Goal: Use online tool/utility: Utilize a website feature to perform a specific function

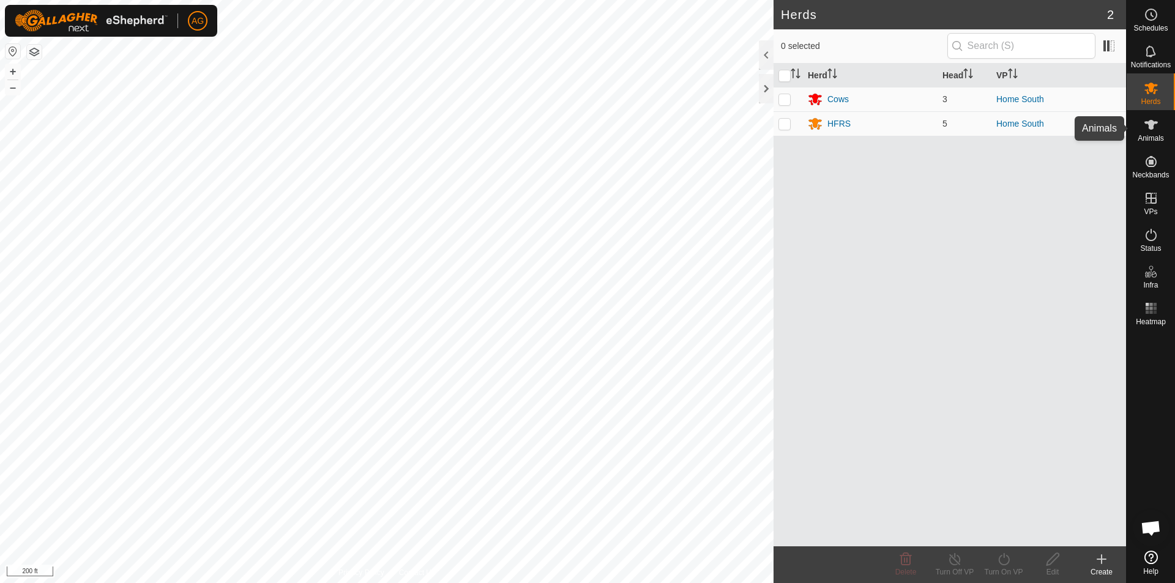
click at [1147, 132] on icon at bounding box center [1151, 124] width 15 height 15
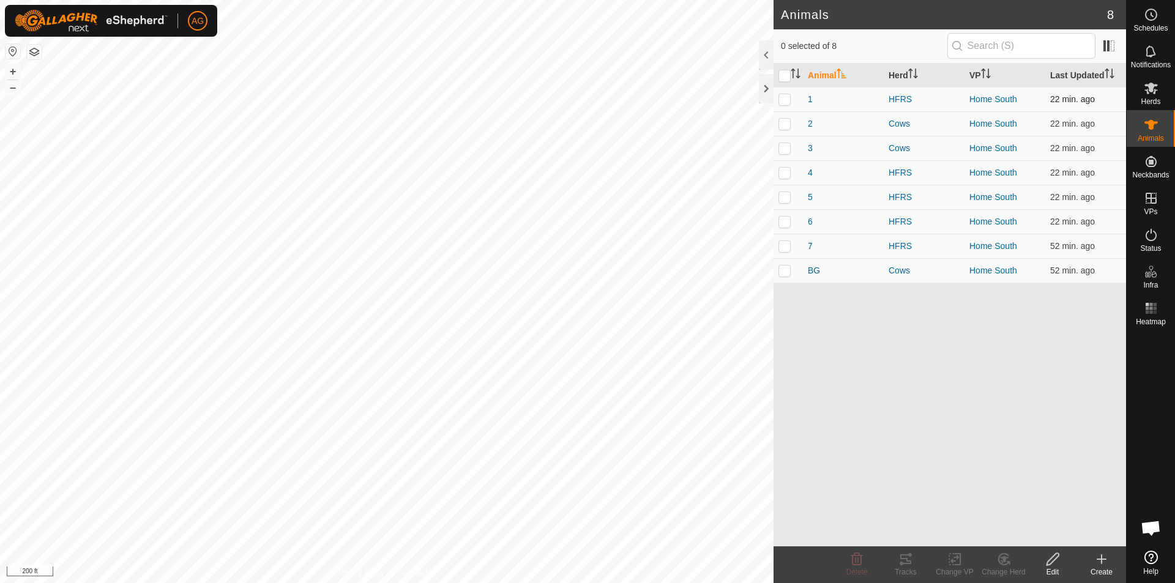
click at [788, 101] on p-checkbox at bounding box center [784, 99] width 12 height 10
click at [897, 567] on div "Tracks" at bounding box center [905, 572] width 49 height 11
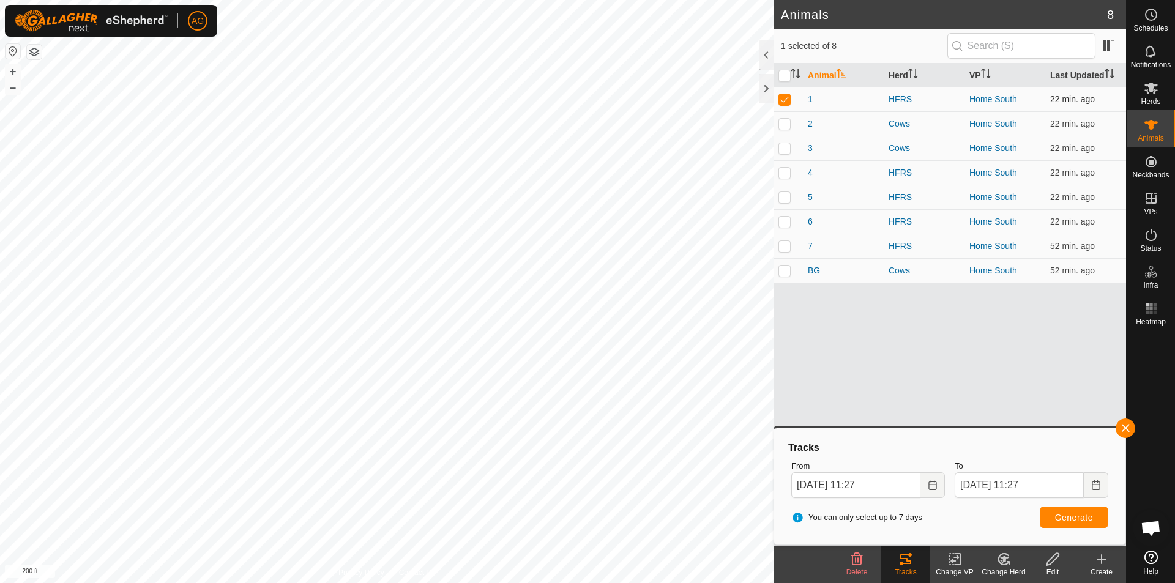
click at [787, 94] on p-tablecheckbox at bounding box center [784, 99] width 12 height 10
checkbox input "false"
click at [789, 271] on p-checkbox at bounding box center [784, 271] width 12 height 10
click at [1097, 516] on button "Generate" at bounding box center [1074, 517] width 69 height 21
click at [787, 272] on p-checkbox at bounding box center [784, 271] width 12 height 10
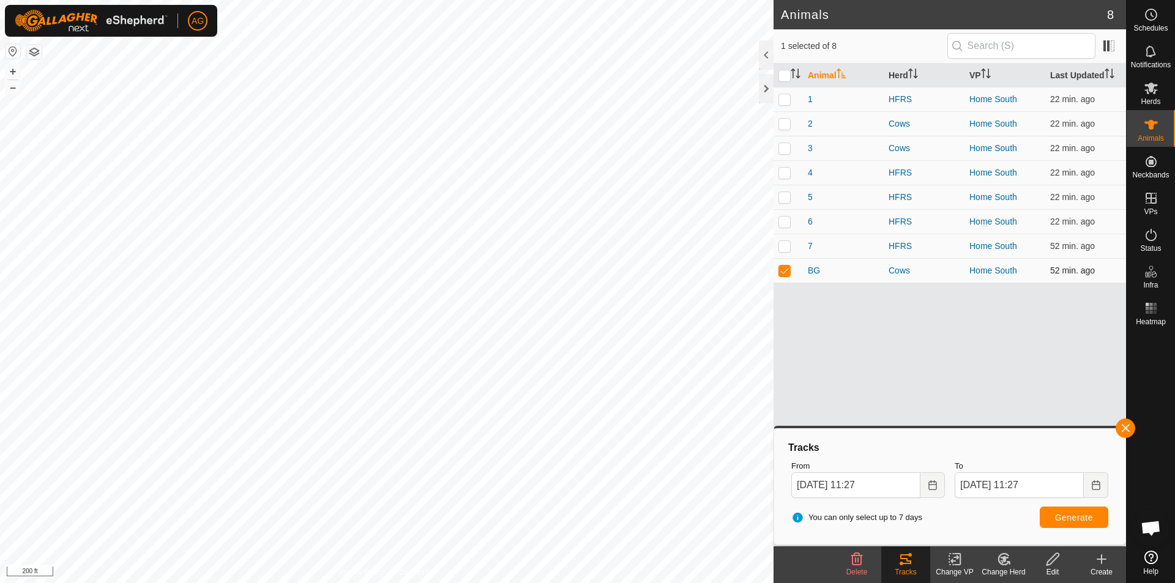
checkbox input "false"
click at [787, 250] on p-checkbox at bounding box center [784, 246] width 12 height 10
click at [1071, 518] on span "Generate" at bounding box center [1074, 518] width 38 height 10
click at [786, 250] on p-checkbox at bounding box center [784, 246] width 12 height 10
checkbox input "false"
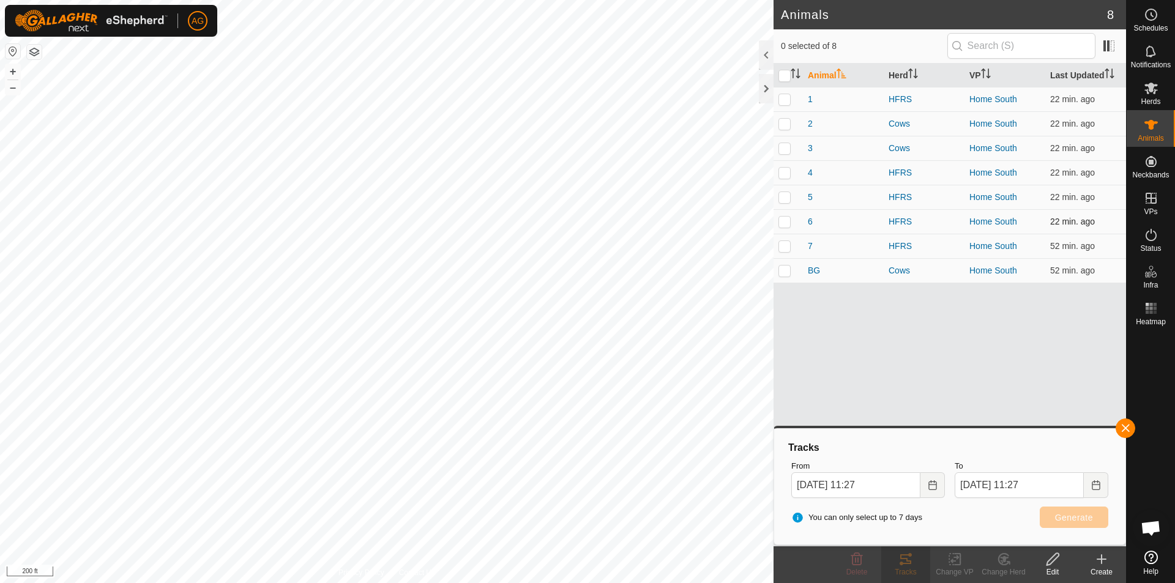
click at [787, 223] on p-checkbox at bounding box center [784, 222] width 12 height 10
click at [1078, 520] on span "Generate" at bounding box center [1074, 518] width 38 height 10
click at [788, 221] on p-checkbox at bounding box center [784, 222] width 12 height 10
checkbox input "false"
click at [786, 199] on p-checkbox at bounding box center [784, 197] width 12 height 10
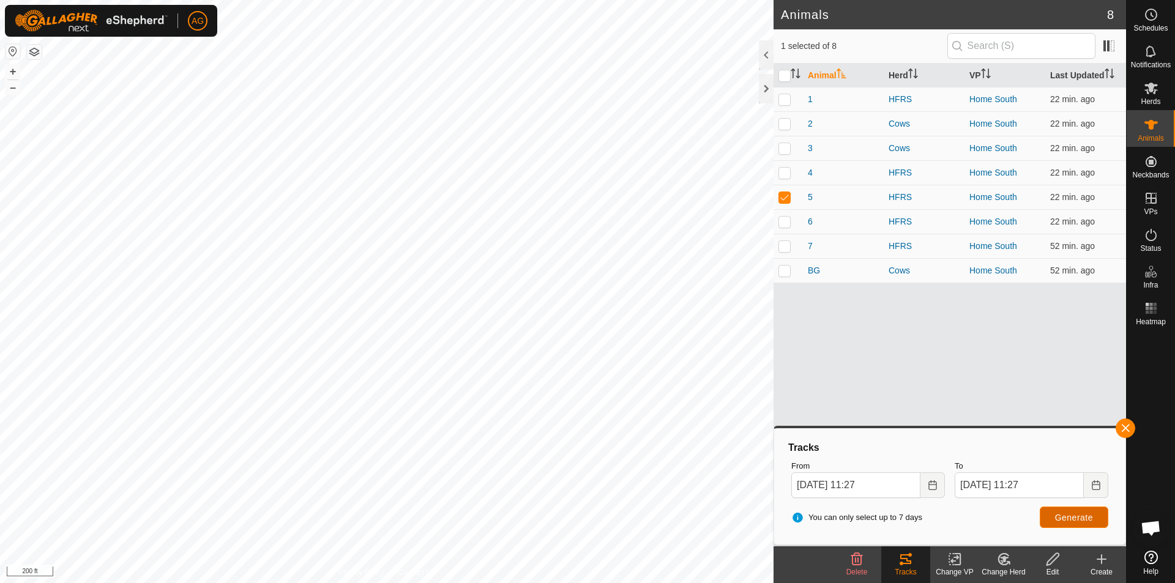
click at [1067, 519] on span "Generate" at bounding box center [1074, 518] width 38 height 10
click at [785, 196] on p-checkbox at bounding box center [784, 197] width 12 height 10
checkbox input "false"
click at [784, 173] on p-checkbox at bounding box center [784, 173] width 12 height 10
click at [1068, 515] on span "Generate" at bounding box center [1074, 518] width 38 height 10
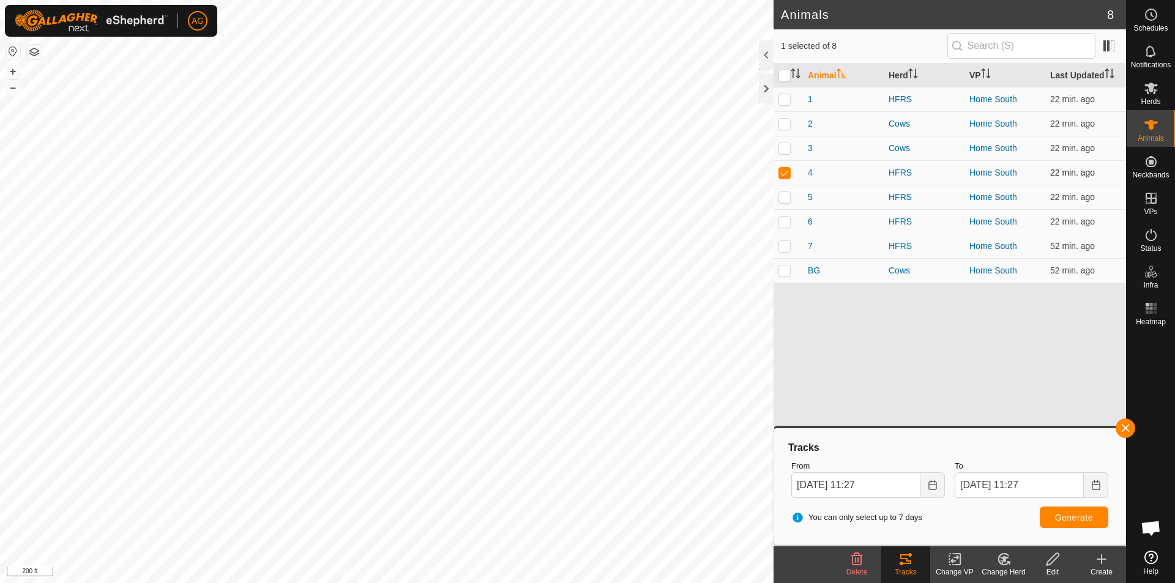
click at [788, 172] on p-checkbox at bounding box center [784, 173] width 12 height 10
checkbox input "false"
click at [785, 146] on p-checkbox at bounding box center [784, 148] width 12 height 10
click at [1070, 521] on span "Generate" at bounding box center [1074, 518] width 38 height 10
click at [783, 149] on p-checkbox at bounding box center [784, 148] width 12 height 10
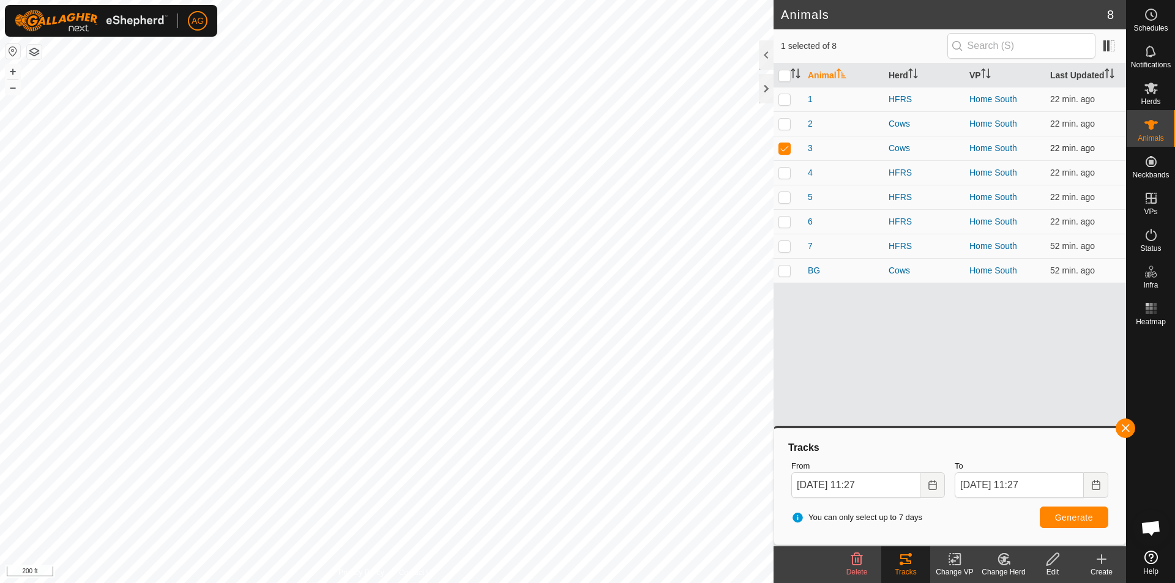
checkbox input "false"
click at [788, 121] on p-checkbox at bounding box center [784, 124] width 12 height 10
checkbox input "true"
click at [1071, 522] on span "Generate" at bounding box center [1074, 518] width 38 height 10
